Goal: Information Seeking & Learning: Learn about a topic

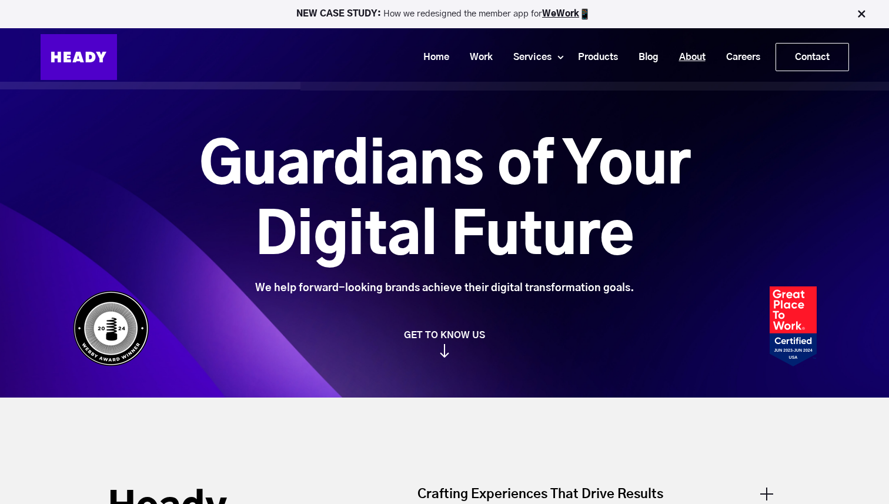
click at [695, 63] on link "About" at bounding box center [687, 57] width 47 height 22
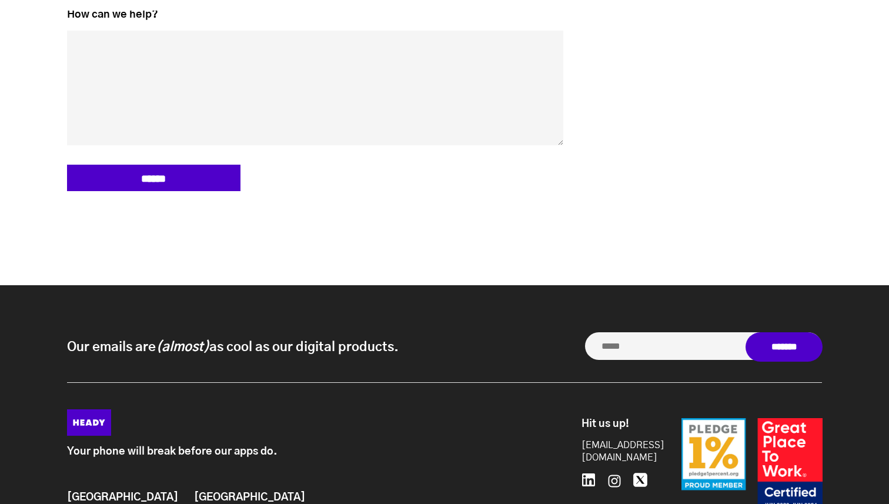
scroll to position [5551, 0]
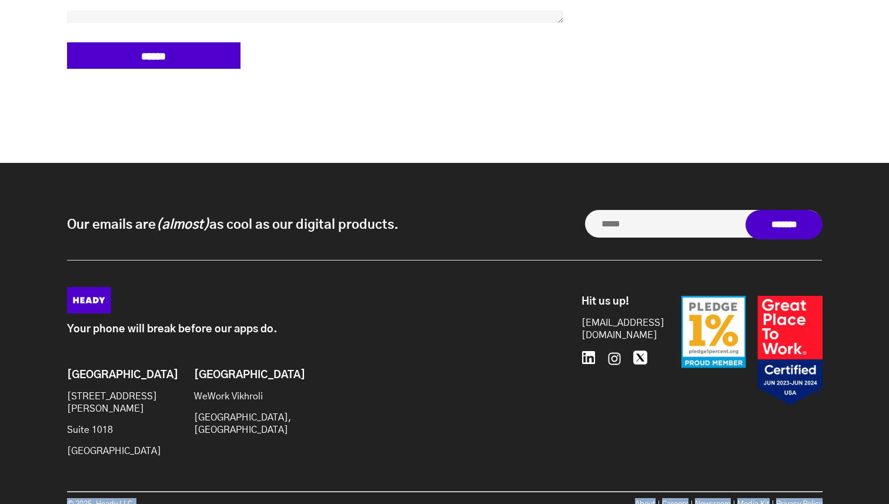
drag, startPoint x: 847, startPoint y: 474, endPoint x: 860, endPoint y: 434, distance: 42.8
click at [860, 434] on div "Our emails are (almost) as cool as our digital products. Our emails are (almost…" at bounding box center [444, 360] width 889 height 395
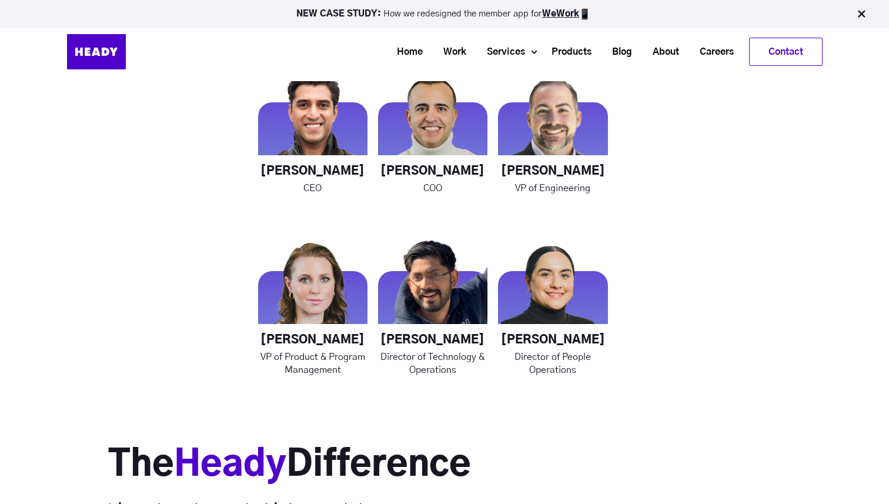
scroll to position [1587, 0]
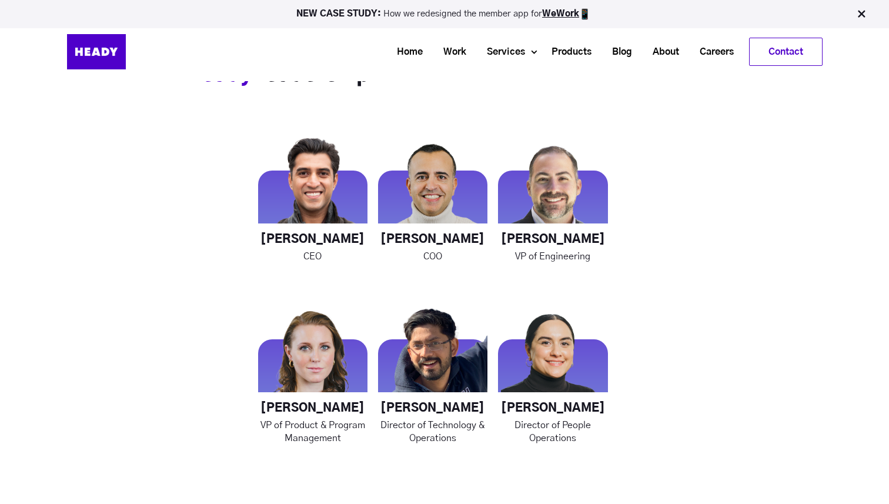
click at [864, 14] on img at bounding box center [861, 14] width 12 height 12
